Goal: Navigation & Orientation: Find specific page/section

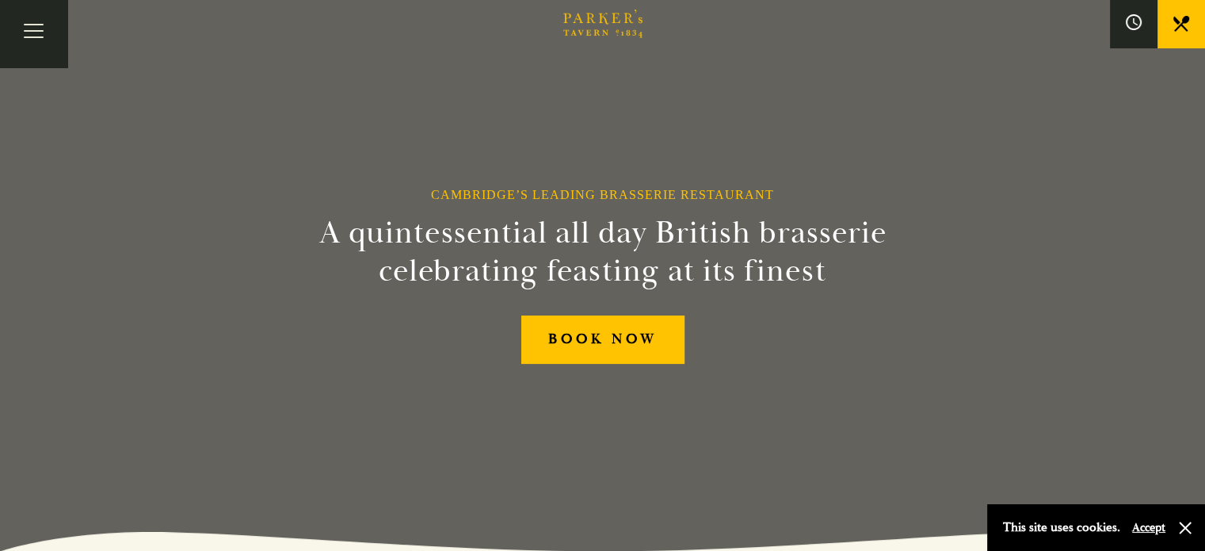
click at [0, 0] on link "Menus" at bounding box center [0, 0] width 0 height 0
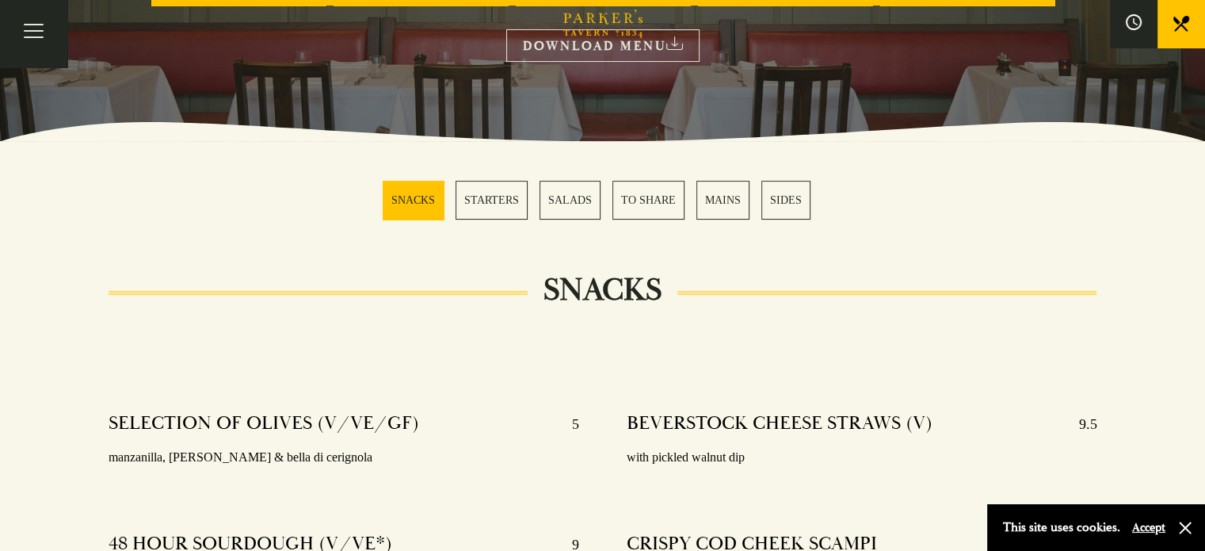
scroll to position [385, 0]
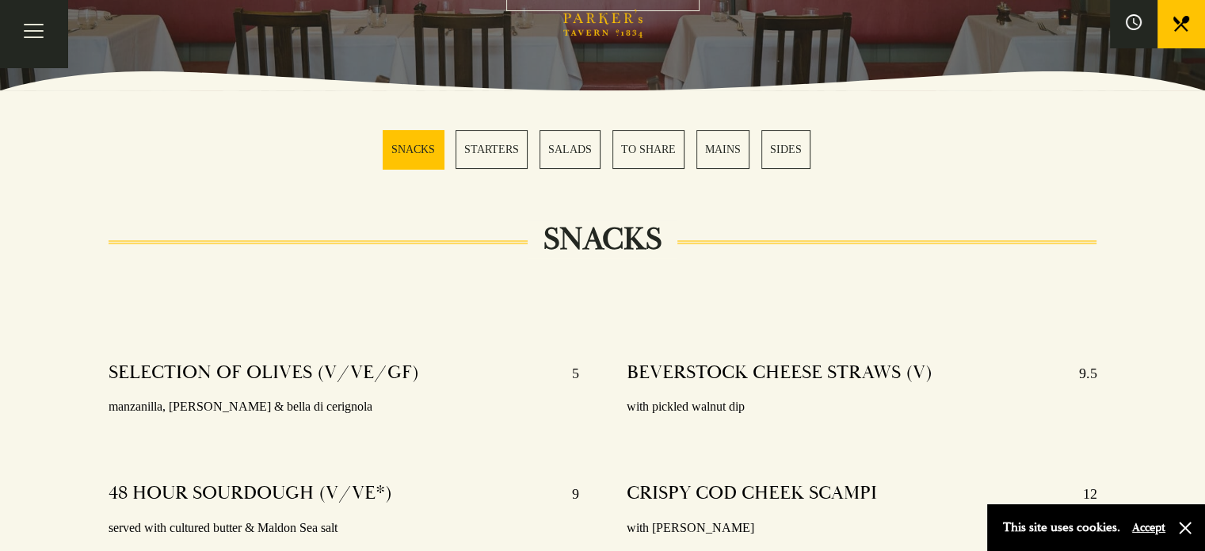
click at [730, 154] on link "MAINS" at bounding box center [722, 149] width 53 height 39
